Goal: Find specific page/section: Find specific page/section

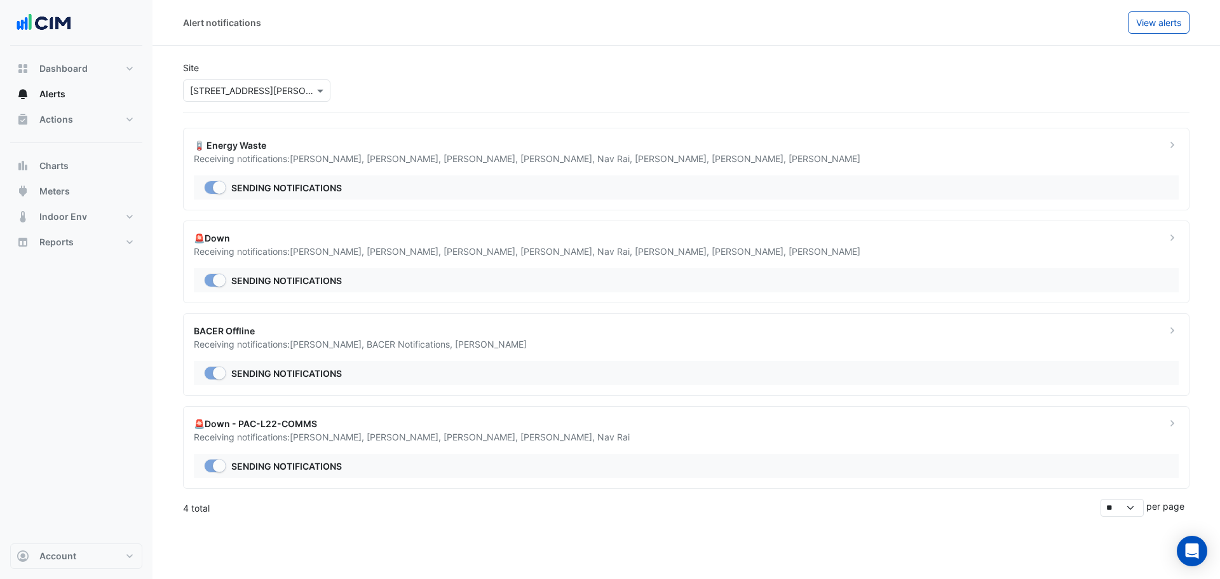
click at [410, 524] on ngb-offcanvas-backdrop at bounding box center [610, 289] width 1220 height 579
click at [67, 74] on span "Dashboard" at bounding box center [63, 68] width 48 height 13
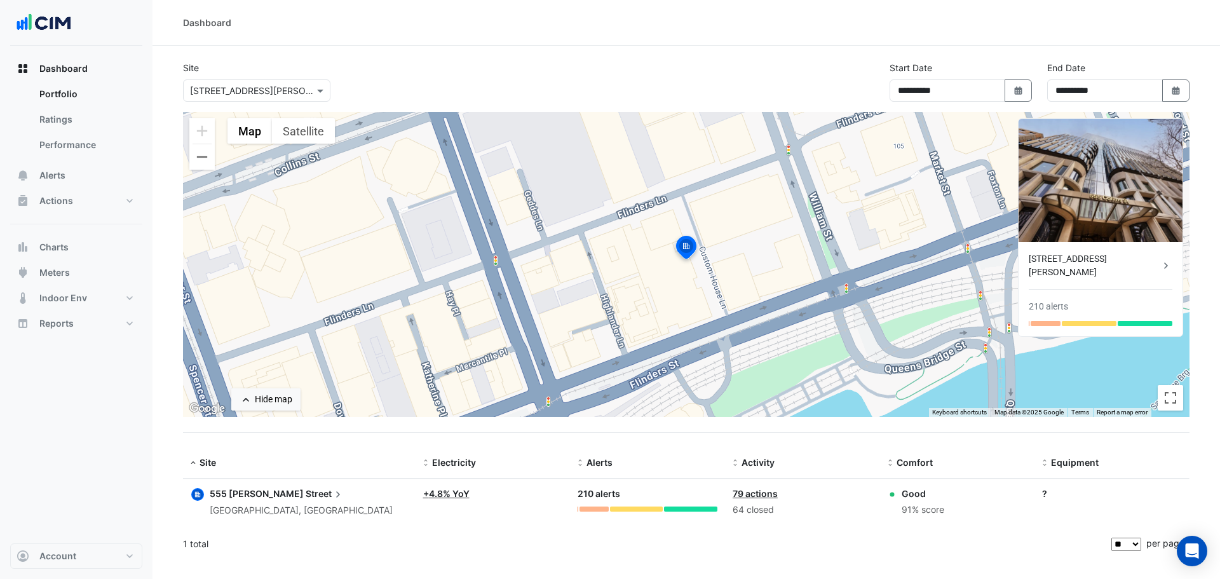
click at [332, 493] on icon at bounding box center [338, 494] width 13 height 13
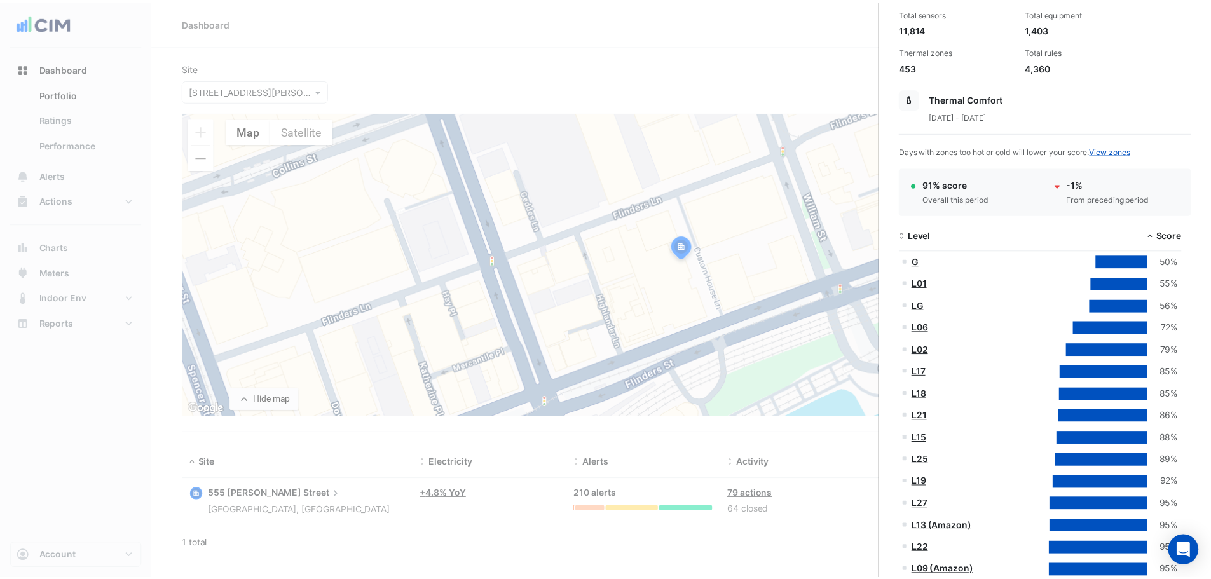
scroll to position [191, 0]
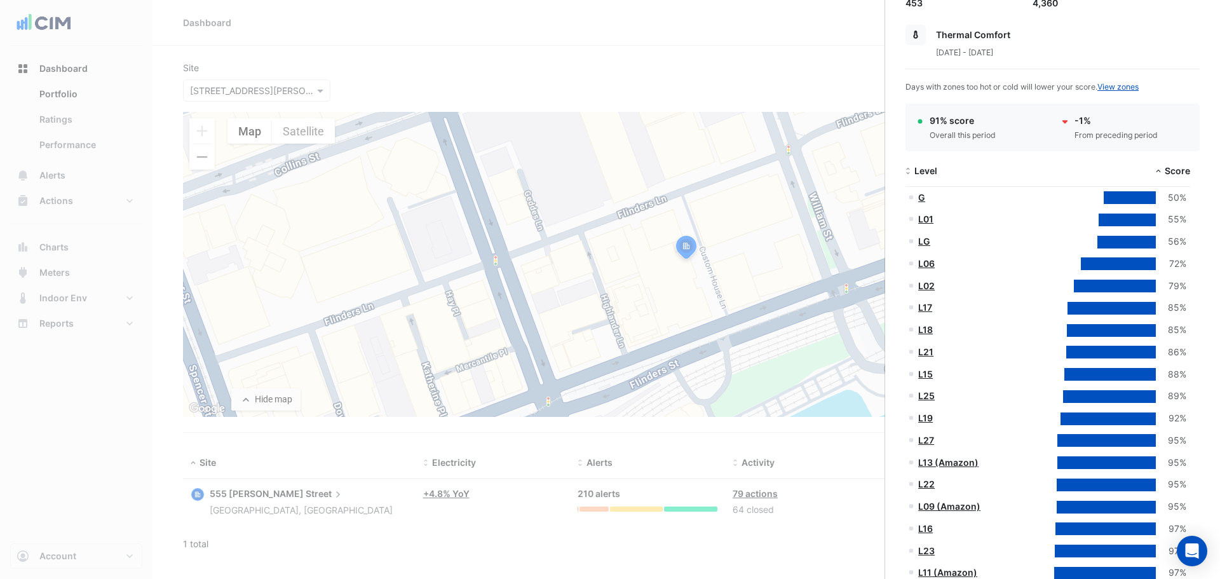
click at [932, 487] on link "L22" at bounding box center [926, 483] width 17 height 11
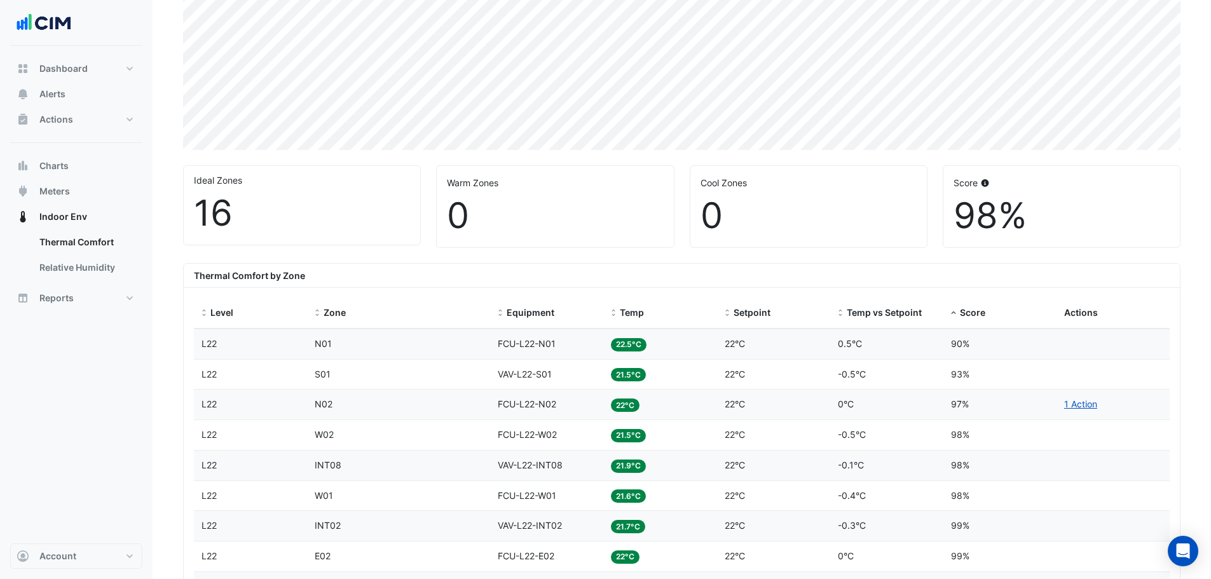
scroll to position [188, 0]
